Goal: Entertainment & Leisure: Consume media (video, audio)

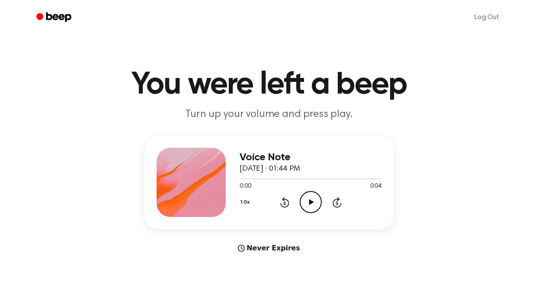
click at [306, 201] on icon "Play Audio" at bounding box center [311, 202] width 22 height 22
click at [429, 195] on div "Voice Note [DATE] · 02:00 PM 0:00 0:02 Your browser does not support the [objec…" at bounding box center [268, 194] width 517 height 118
click at [315, 203] on icon "Play Audio" at bounding box center [311, 202] width 22 height 22
